Goal: Check status: Check status

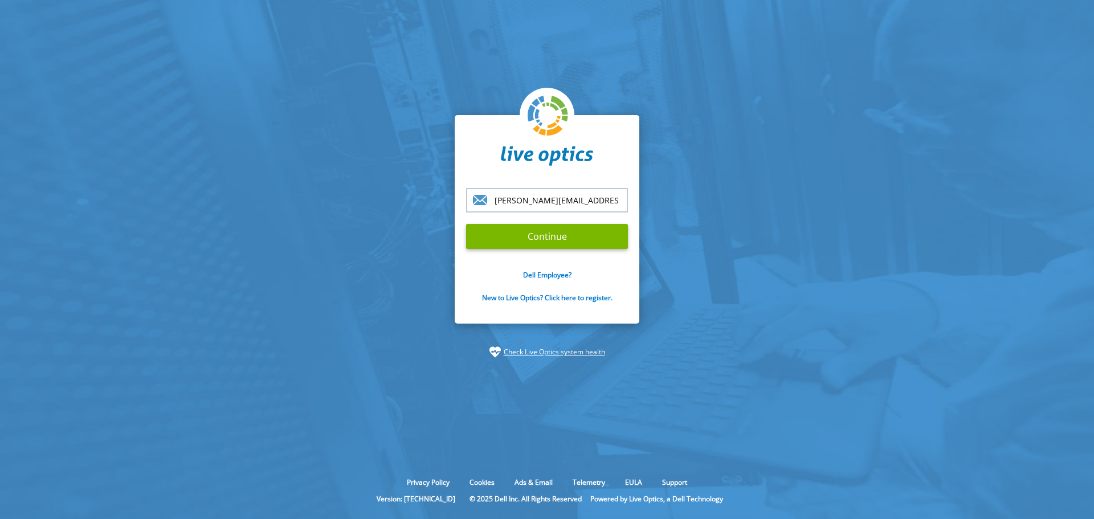
type input "[PERSON_NAME][EMAIL_ADDRESS][PERSON_NAME][DOMAIN_NAME]"
click at [466, 224] on input "Continue" at bounding box center [547, 236] width 162 height 25
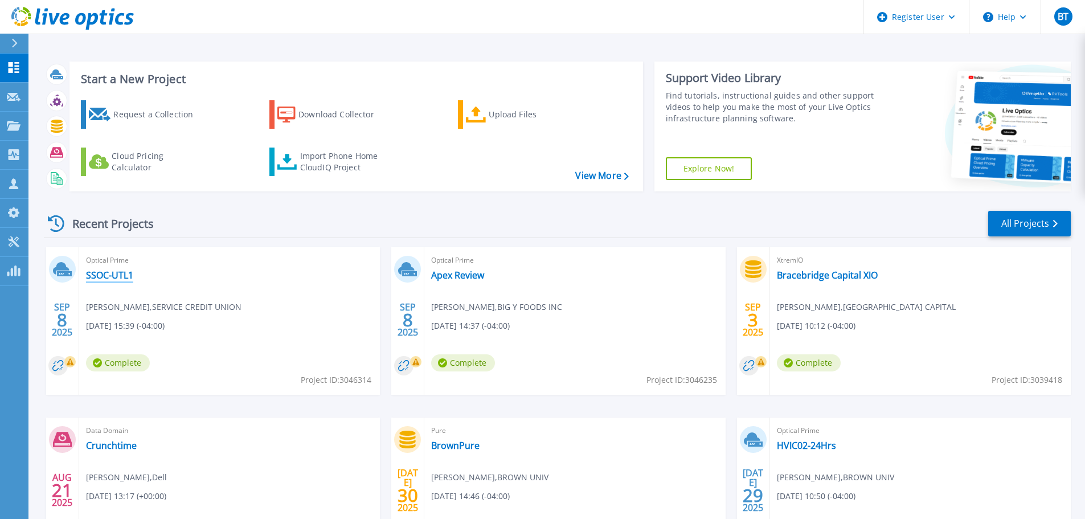
click at [116, 270] on link "SSOC-UTL1" at bounding box center [109, 275] width 47 height 11
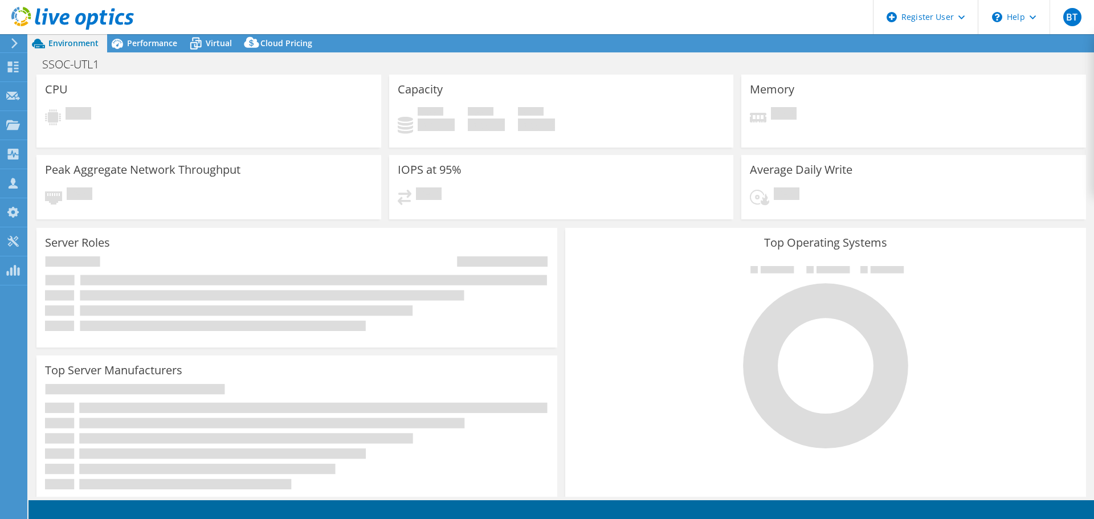
select select "USD"
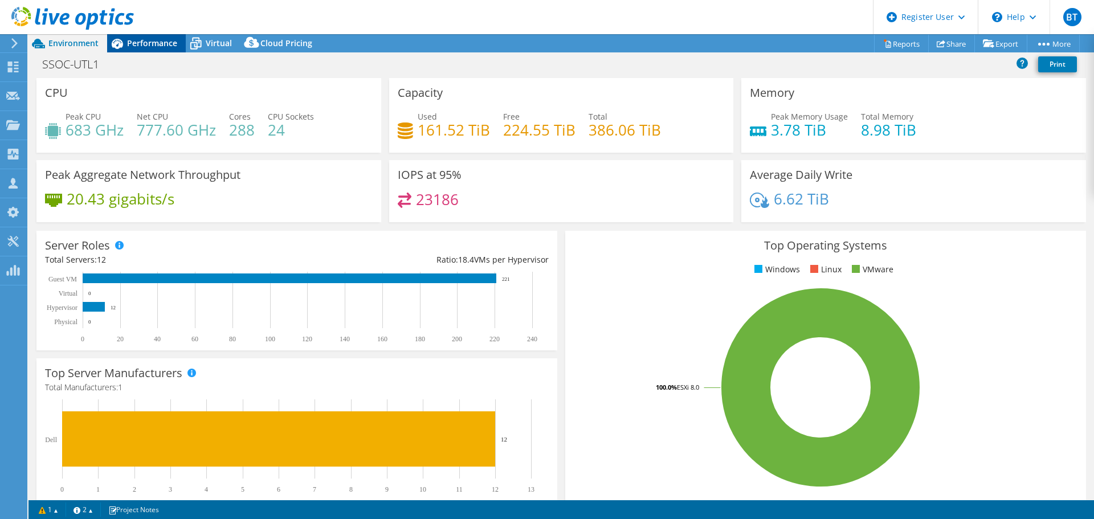
click at [164, 47] on span "Performance" at bounding box center [152, 43] width 50 height 11
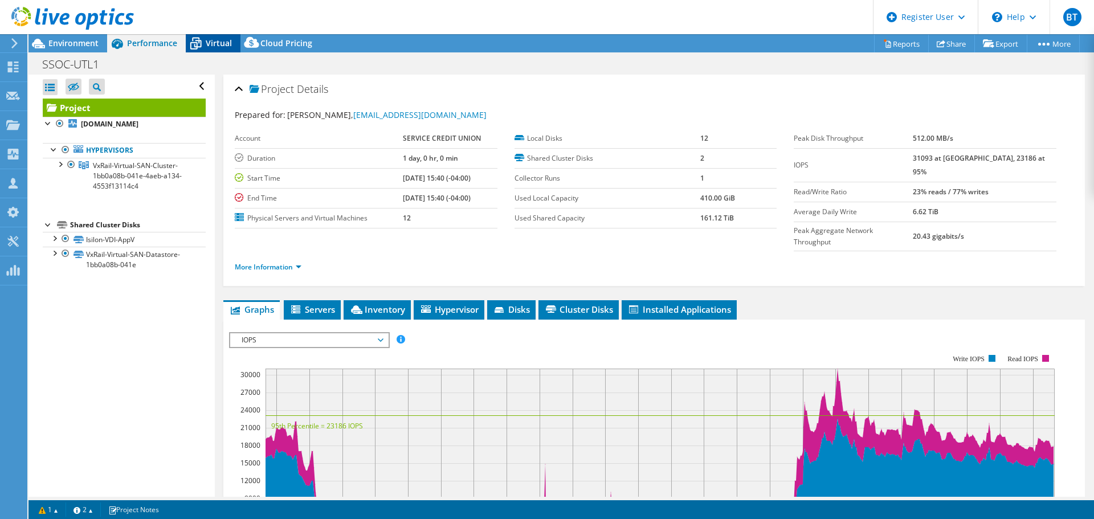
click at [211, 43] on span "Virtual" at bounding box center [219, 43] width 26 height 11
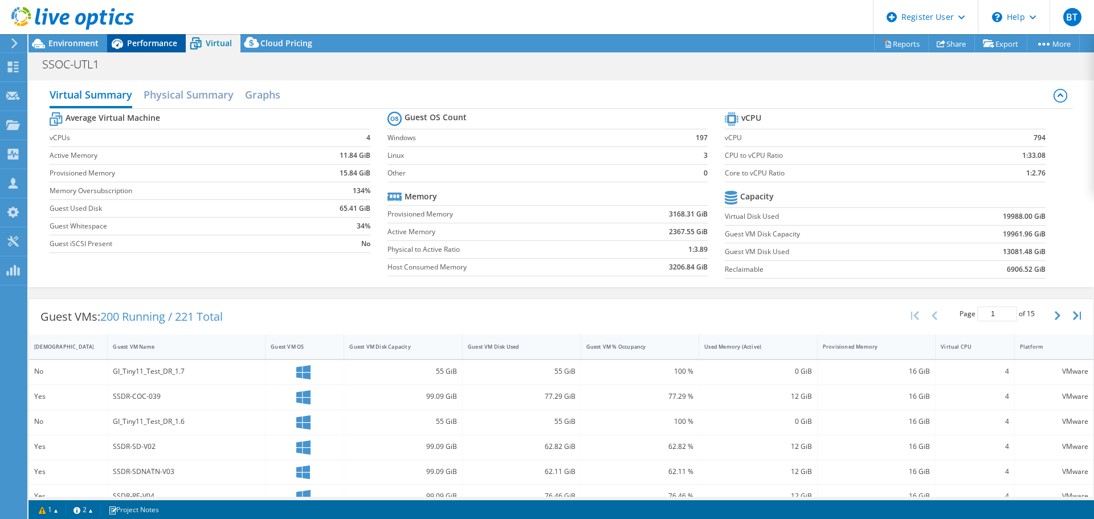
click at [157, 48] on div "Performance" at bounding box center [146, 43] width 79 height 18
